Goal: Task Accomplishment & Management: Manage account settings

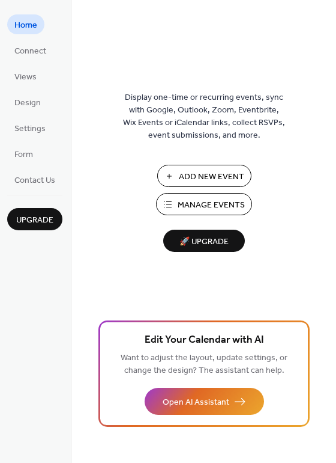
click at [201, 201] on span "Manage Events" at bounding box center [211, 205] width 67 height 13
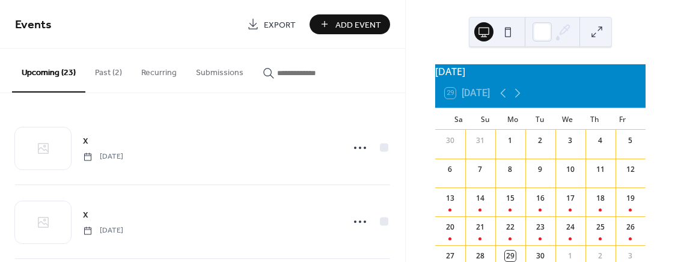
click at [112, 72] on button "Past (2)" at bounding box center [108, 70] width 46 height 43
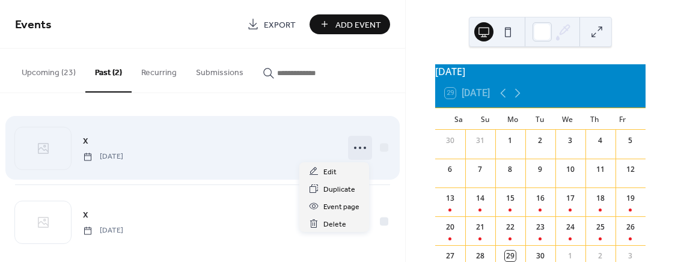
click at [363, 148] on circle at bounding box center [364, 148] width 2 height 2
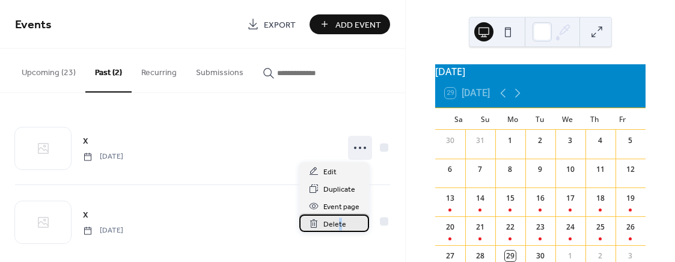
click at [339, 222] on span "Delete" at bounding box center [334, 224] width 23 height 13
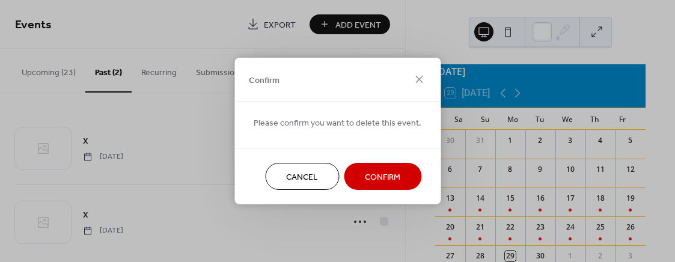
click at [374, 174] on span "Confirm" at bounding box center [382, 177] width 35 height 13
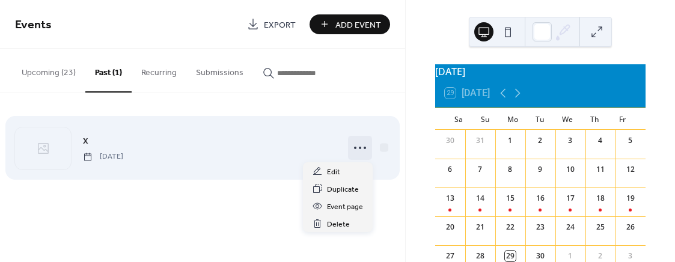
click at [360, 147] on icon at bounding box center [359, 147] width 19 height 19
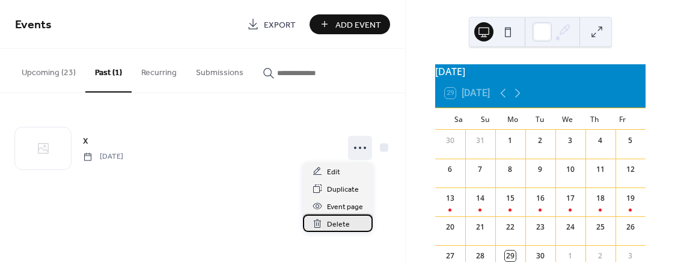
click at [335, 218] on span "Delete" at bounding box center [338, 224] width 23 height 13
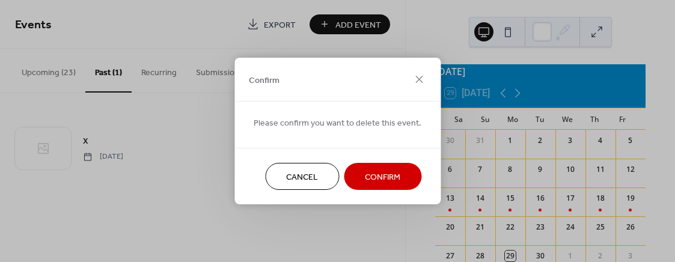
click at [371, 172] on span "Confirm" at bounding box center [382, 177] width 35 height 13
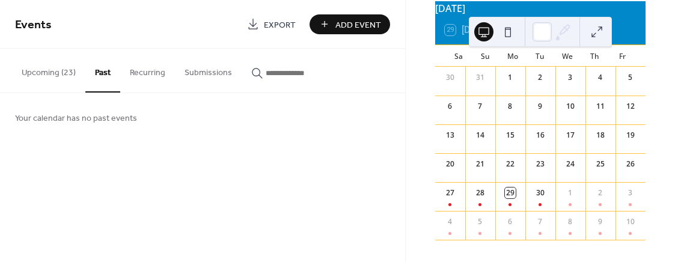
scroll to position [77, 0]
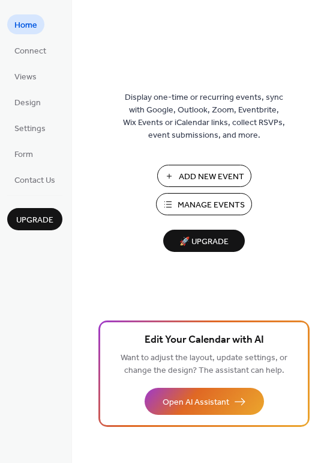
click at [189, 203] on span "Manage Events" at bounding box center [211, 205] width 67 height 13
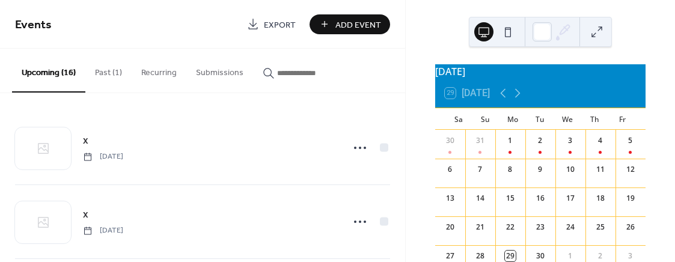
click at [117, 71] on button "Past (1)" at bounding box center [108, 70] width 46 height 43
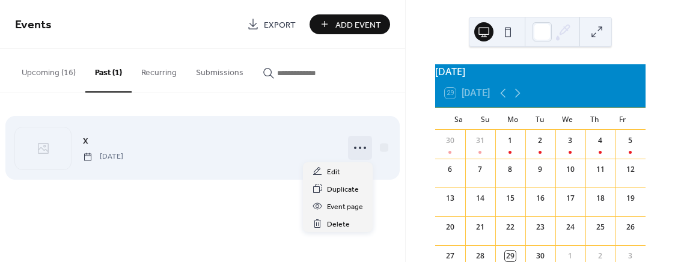
click at [358, 147] on icon at bounding box center [359, 147] width 19 height 19
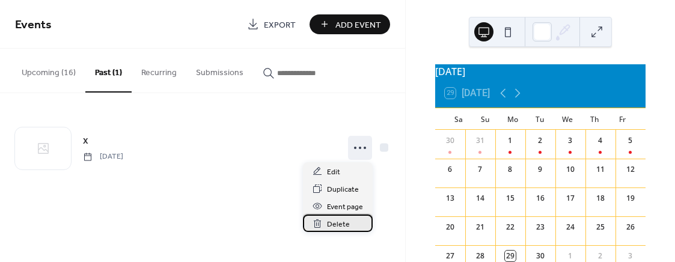
click at [332, 220] on span "Delete" at bounding box center [338, 224] width 23 height 13
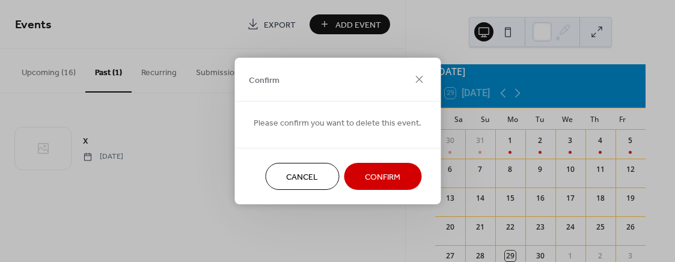
click at [372, 178] on span "Confirm" at bounding box center [382, 177] width 35 height 13
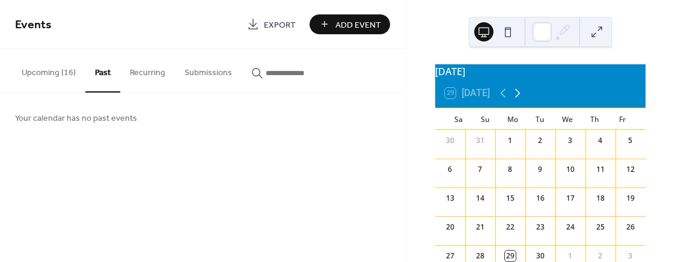
click at [520, 98] on icon at bounding box center [517, 93] width 5 height 9
click at [520, 100] on icon at bounding box center [517, 93] width 14 height 14
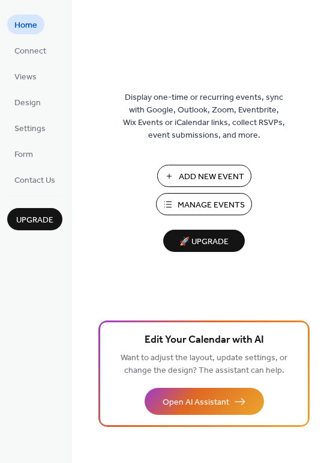
click at [204, 201] on span "Manage Events" at bounding box center [211, 205] width 67 height 13
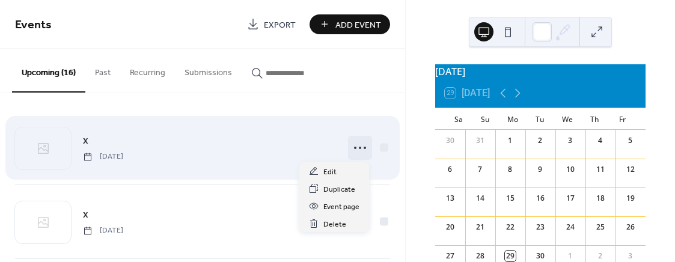
click at [357, 145] on icon at bounding box center [359, 147] width 19 height 19
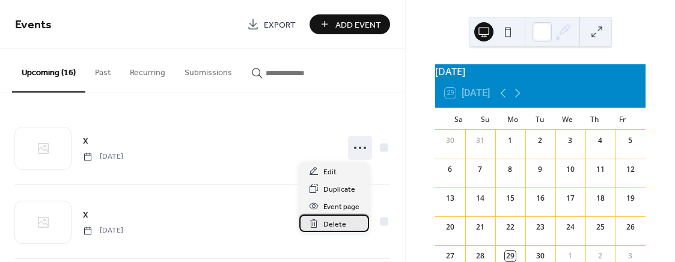
click at [342, 219] on span "Delete" at bounding box center [334, 224] width 23 height 13
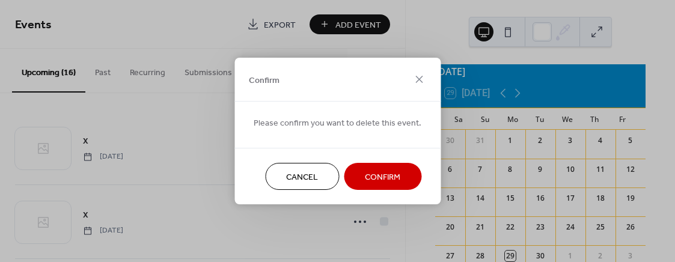
click at [376, 178] on span "Confirm" at bounding box center [382, 177] width 35 height 13
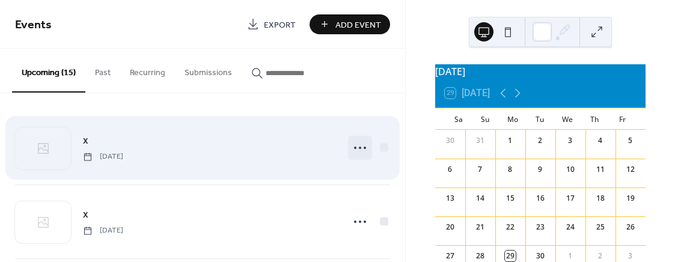
click at [359, 147] on icon at bounding box center [359, 147] width 19 height 19
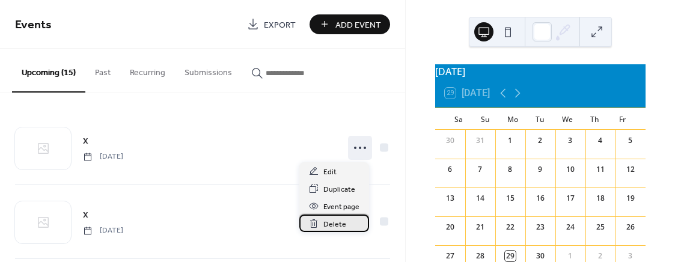
click at [337, 219] on span "Delete" at bounding box center [334, 224] width 23 height 13
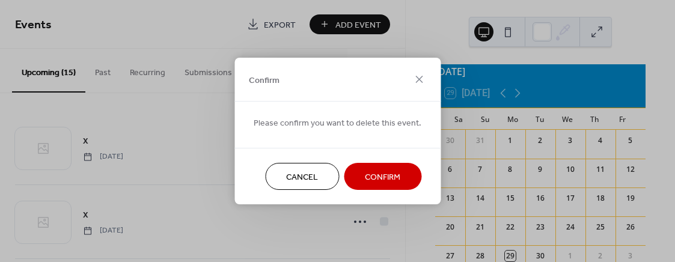
click at [383, 172] on span "Confirm" at bounding box center [382, 177] width 35 height 13
